Goal: Check status: Check status

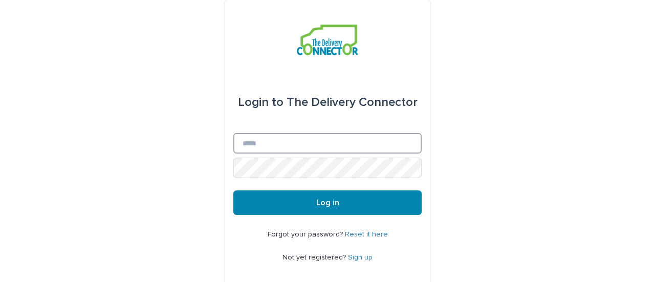
click at [262, 144] on input "Email" at bounding box center [327, 143] width 188 height 20
type input "**********"
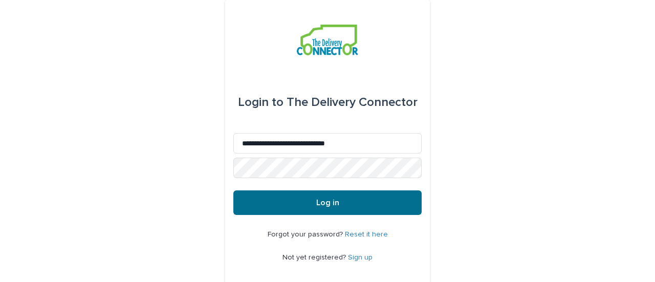
click at [306, 213] on button "Log in" at bounding box center [327, 202] width 188 height 25
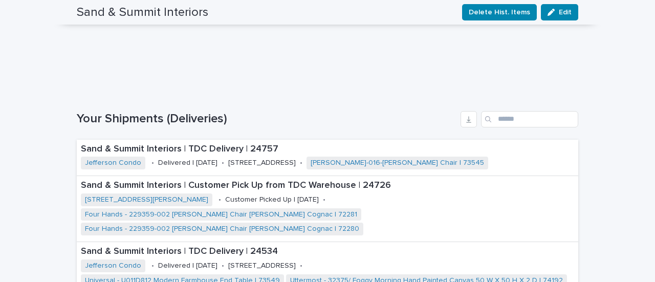
scroll to position [614, 0]
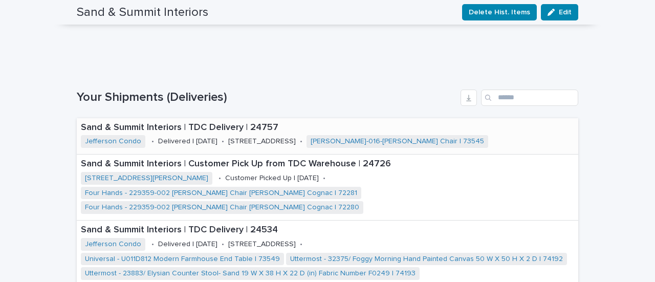
click at [492, 134] on div "Sand & Summit Interiors | TDC Delivery | 24757 Jefferson Condo • Delivered | [D…" at bounding box center [328, 136] width 502 height 36
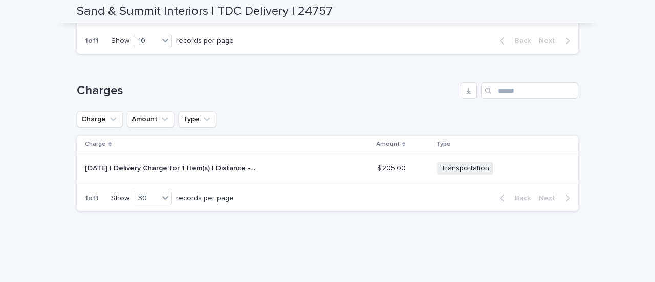
scroll to position [528, 0]
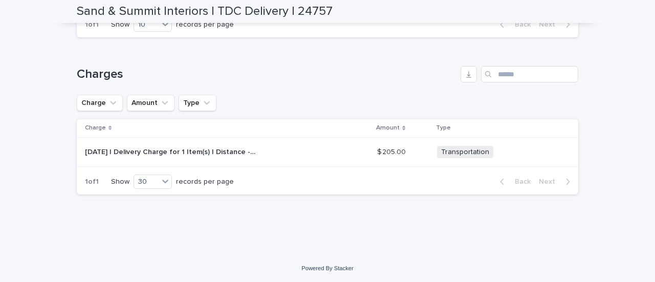
click at [294, 153] on div "[DATE] | Delivery Charge for 1 Item(s) | Distance - 5.4 Miles | Includes Elevat…" at bounding box center [227, 152] width 284 height 17
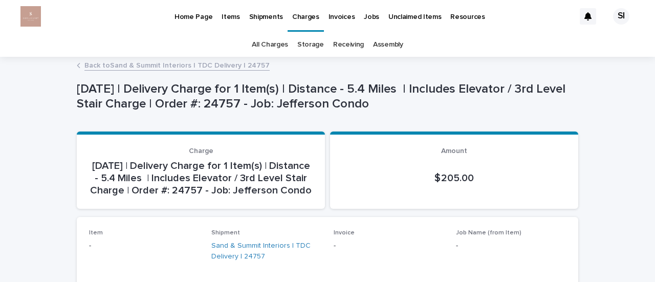
click at [283, 44] on link "All Charges" at bounding box center [270, 45] width 36 height 24
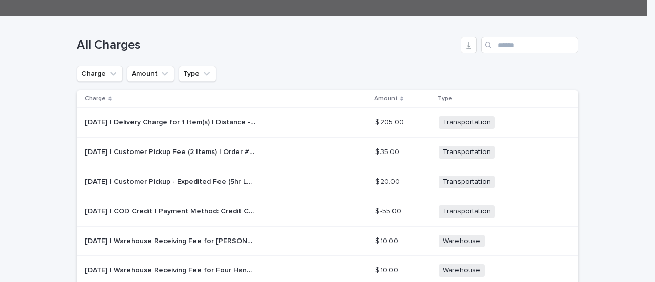
scroll to position [154, 0]
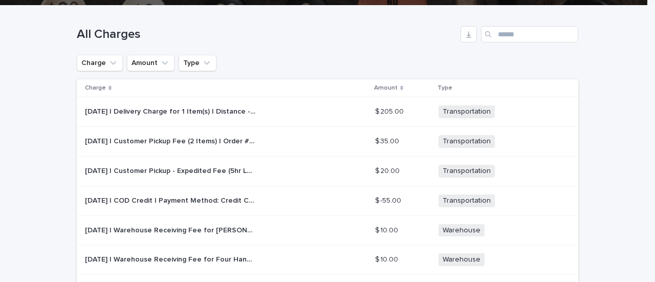
click at [263, 138] on div "[DATE] | Customer Pickup Fee (2 Items) | Order #: 24726 - Job: 1126 [PERSON_NAM…" at bounding box center [226, 141] width 282 height 17
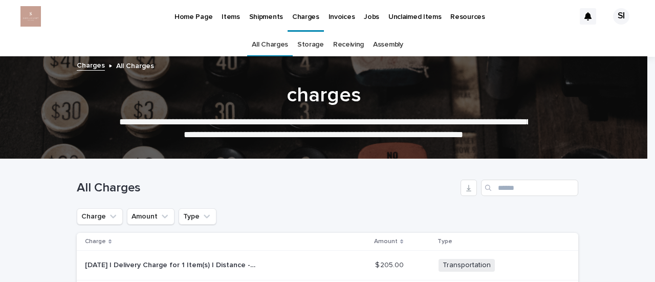
click at [335, 16] on p "Invoices" at bounding box center [342, 10] width 27 height 21
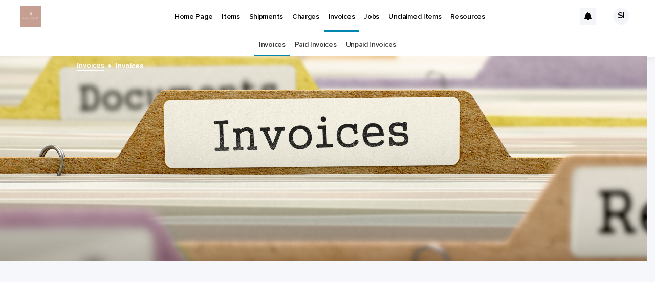
click at [355, 39] on link "Unpaid Invoices" at bounding box center [371, 45] width 50 height 24
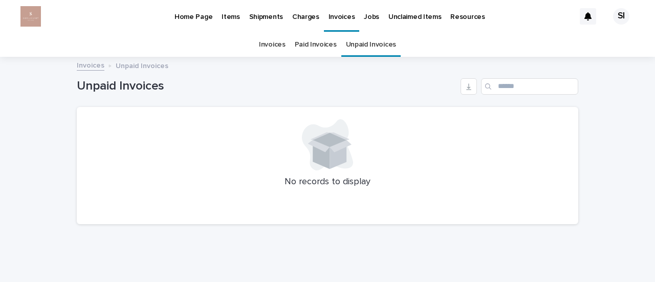
click at [190, 6] on p "Home Page" at bounding box center [194, 10] width 38 height 21
